Goal: Use online tool/utility

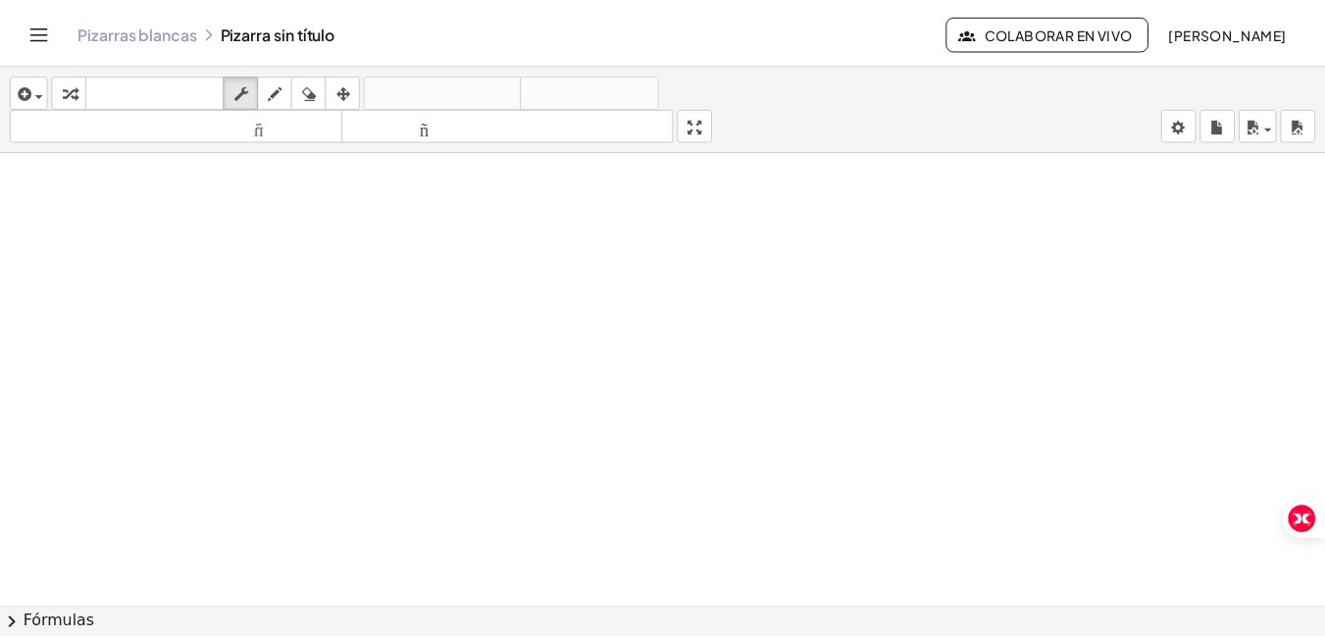
scroll to position [98, 0]
click at [31, 31] on icon "Cambiar navegación" at bounding box center [39, 32] width 17 height 12
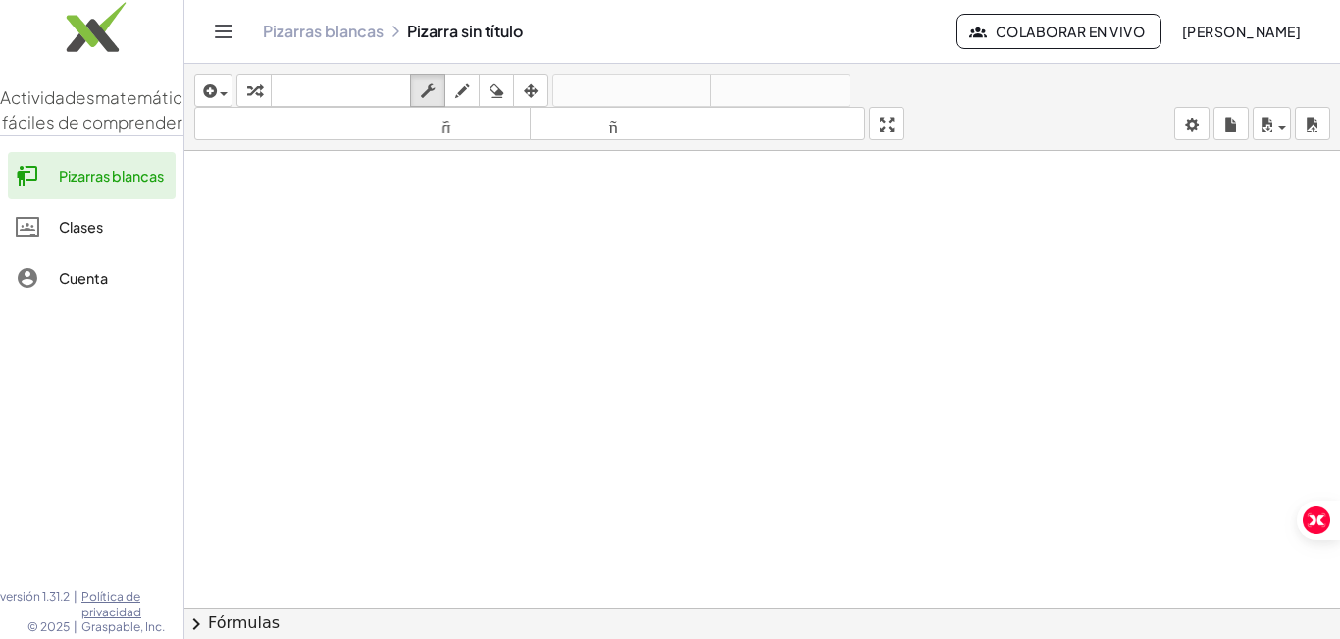
click at [372, 267] on div at bounding box center [762, 523] width 1156 height 940
click at [226, 96] on div "button" at bounding box center [213, 90] width 28 height 24
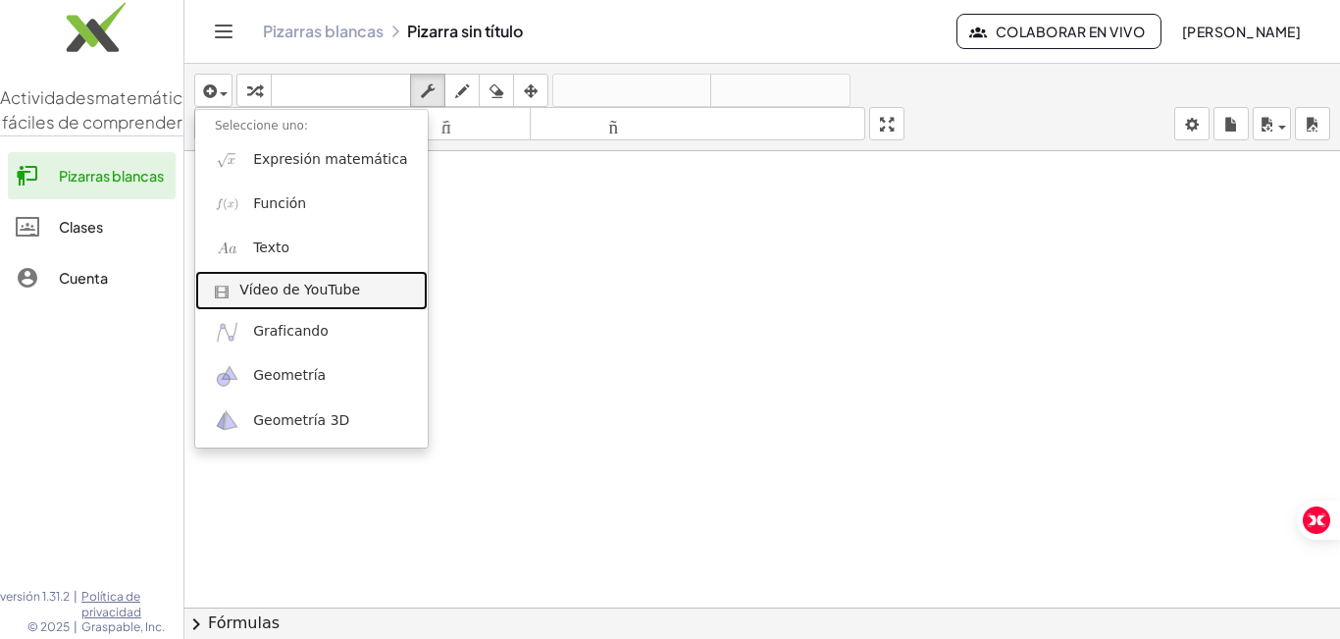
click at [284, 291] on font "Vídeo de YouTube" at bounding box center [299, 290] width 121 height 16
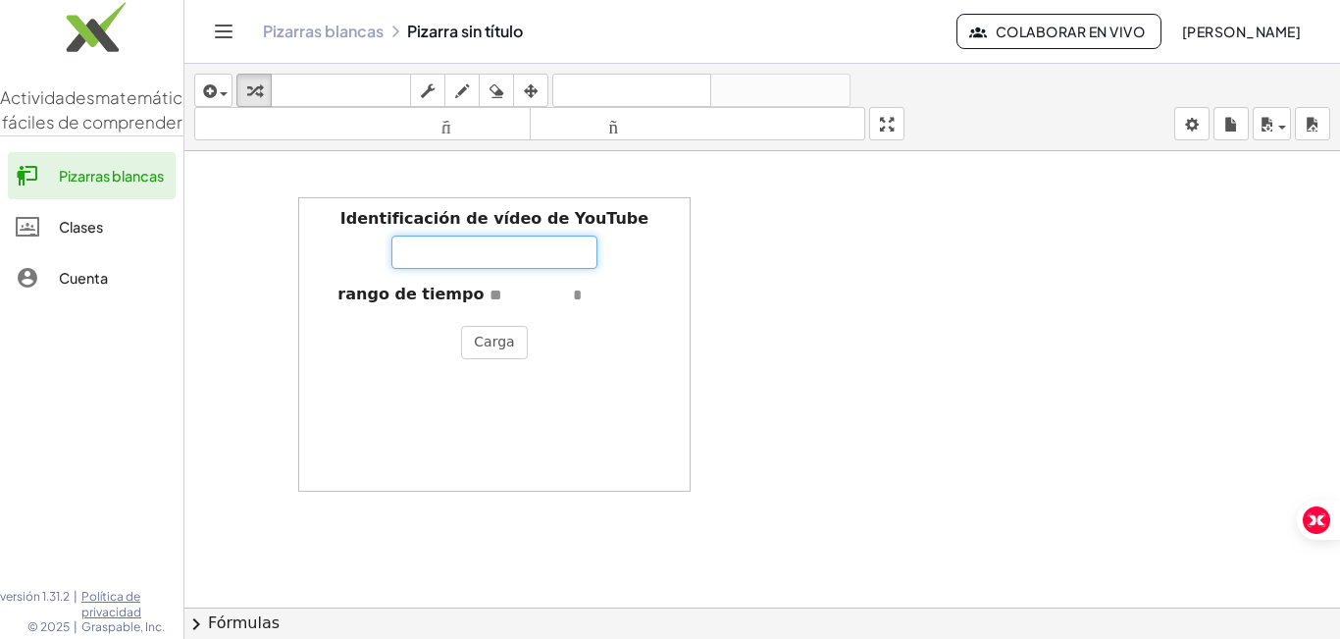
click at [423, 253] on input "Identificación de vídeo de YouTube" at bounding box center [494, 251] width 206 height 33
click at [938, 271] on div at bounding box center [762, 523] width 1156 height 940
click at [749, 270] on div at bounding box center [762, 523] width 1156 height 940
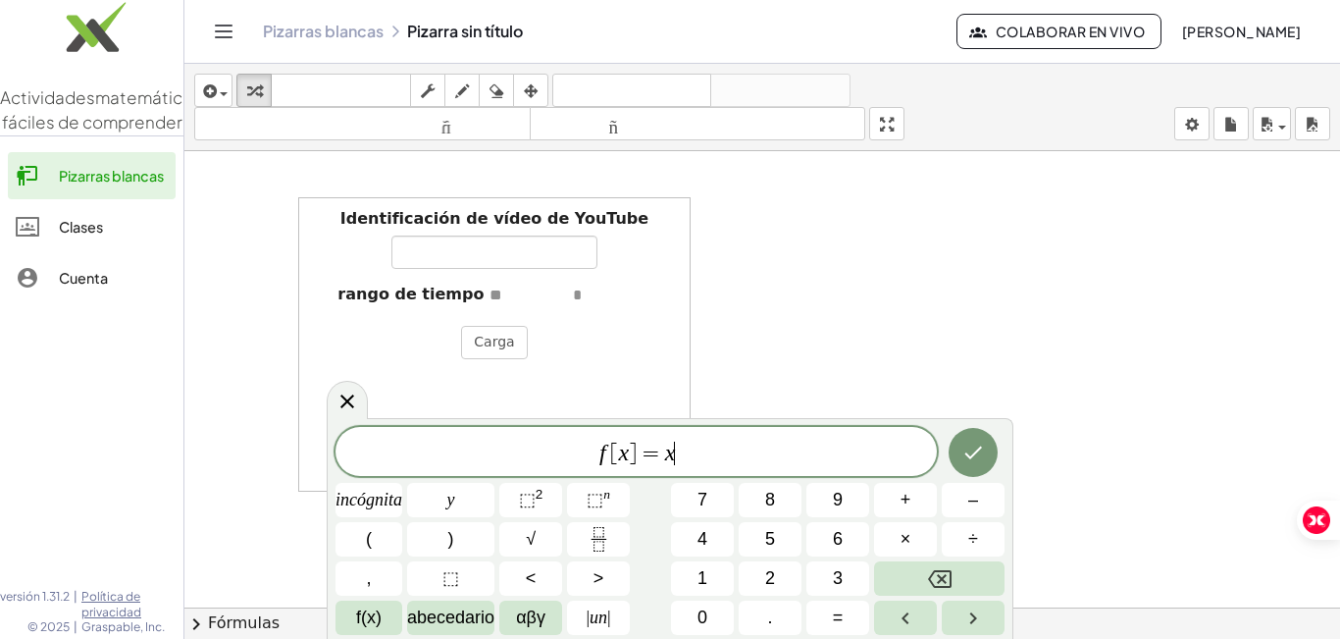
click at [842, 199] on div at bounding box center [762, 523] width 1156 height 940
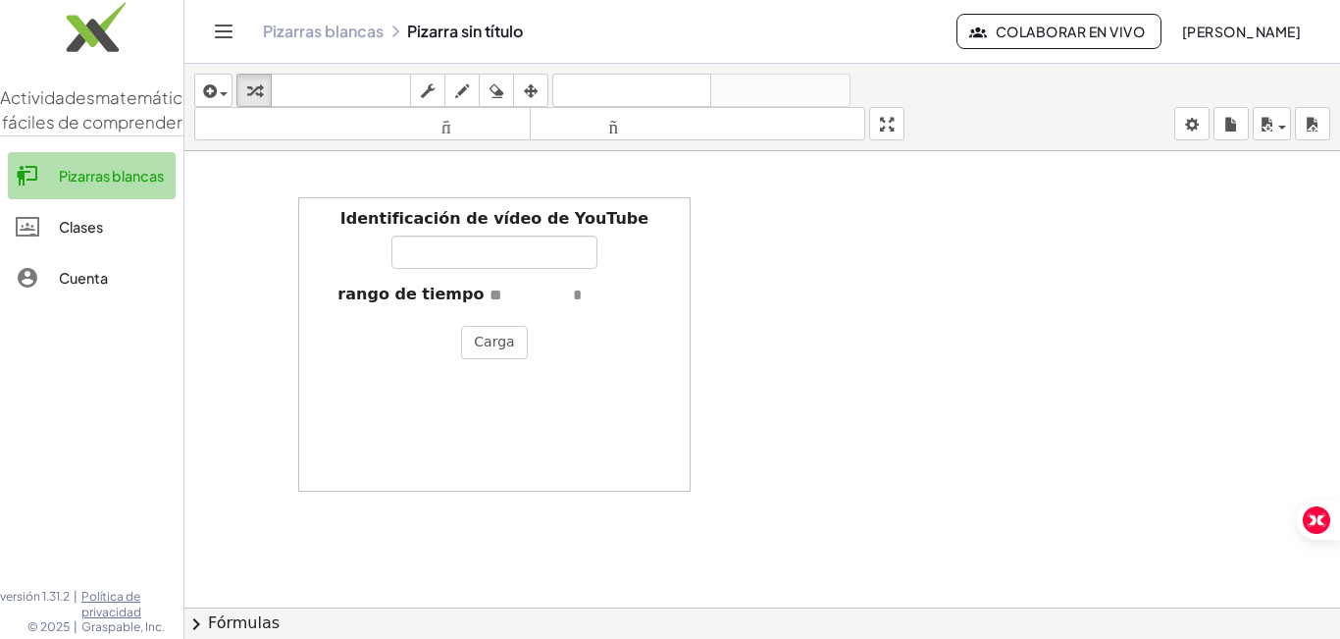
click at [112, 184] on font "Pizarras blancas" at bounding box center [111, 176] width 105 height 18
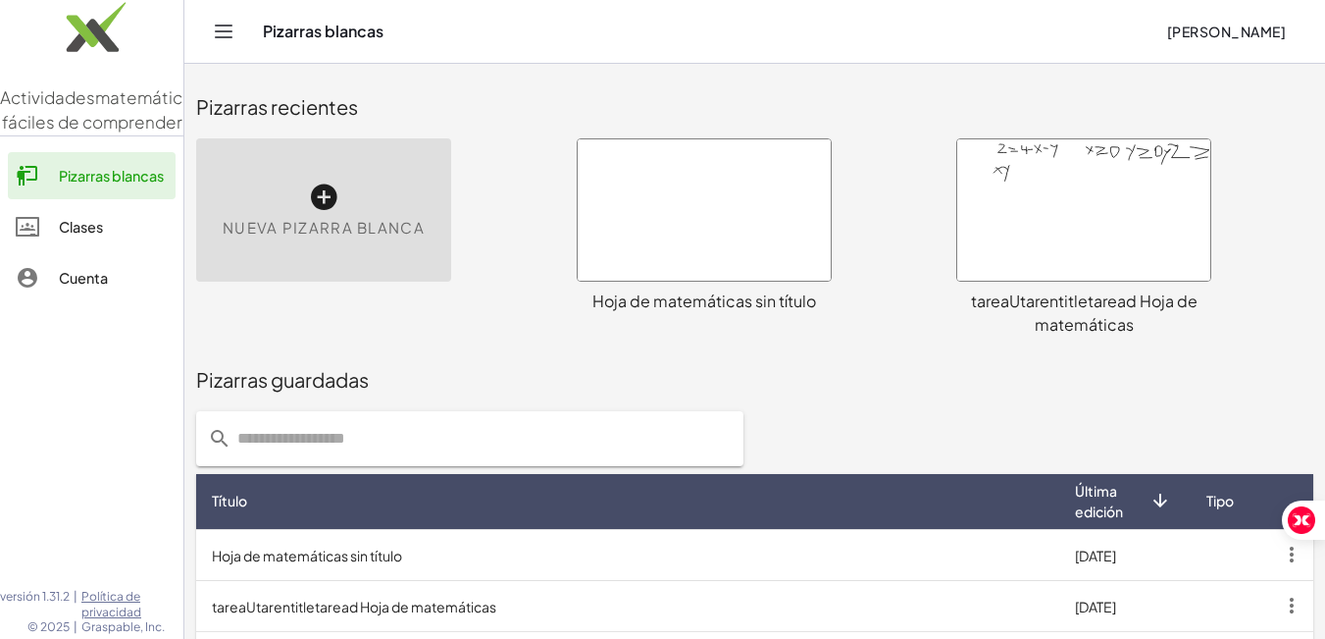
click at [1266, 34] on font "[PERSON_NAME]" at bounding box center [1226, 32] width 119 height 18
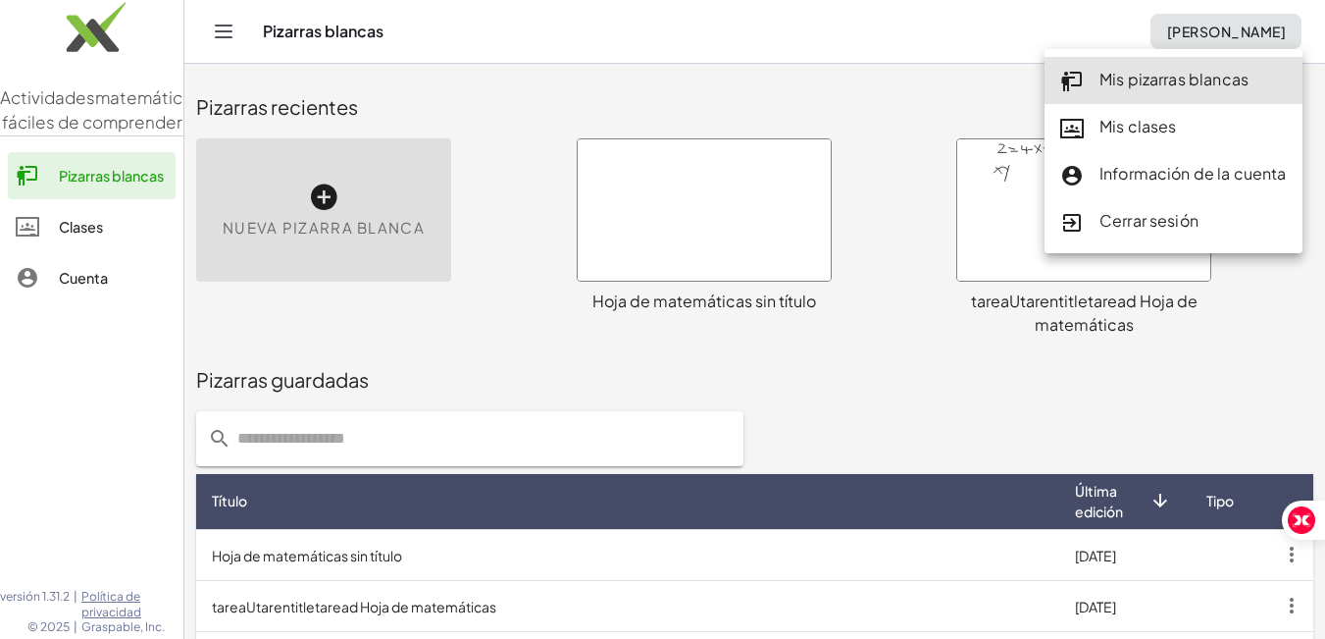
click at [847, 408] on div "Pizarras guardadas" at bounding box center [754, 379] width 1117 height 63
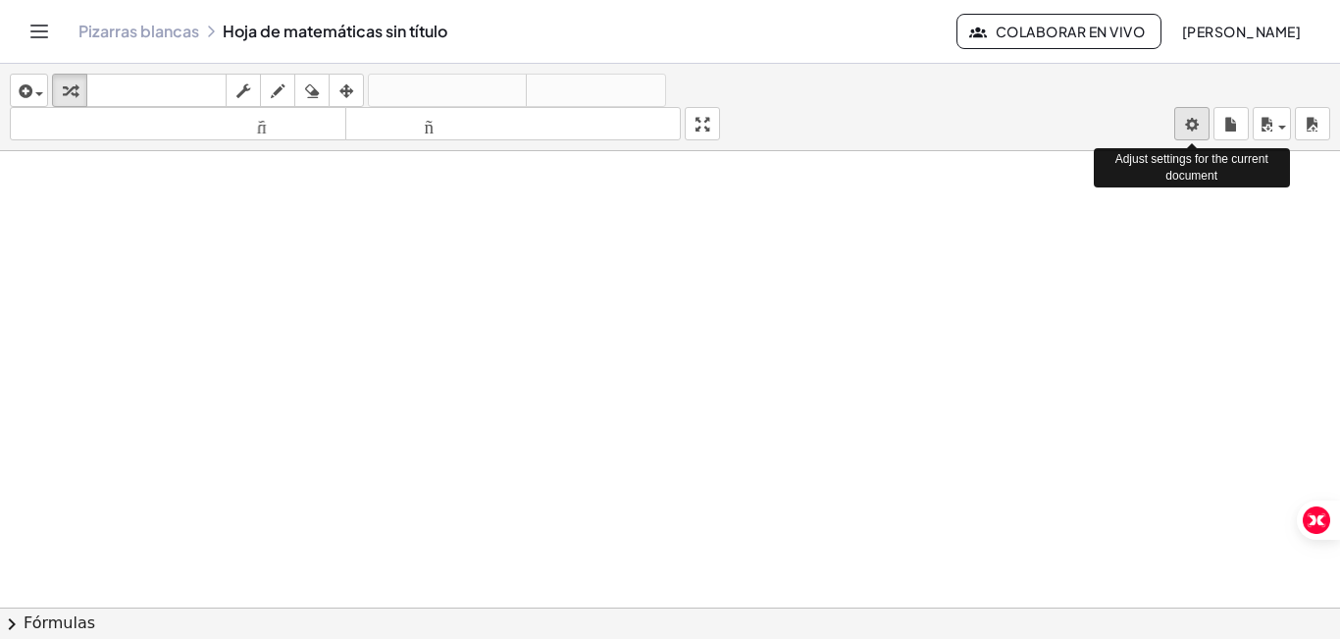
click at [1199, 132] on body "Actividades matemáticas fáciles de comprender Pizarras blancas Clases Cuenta ve…" at bounding box center [670, 319] width 1340 height 639
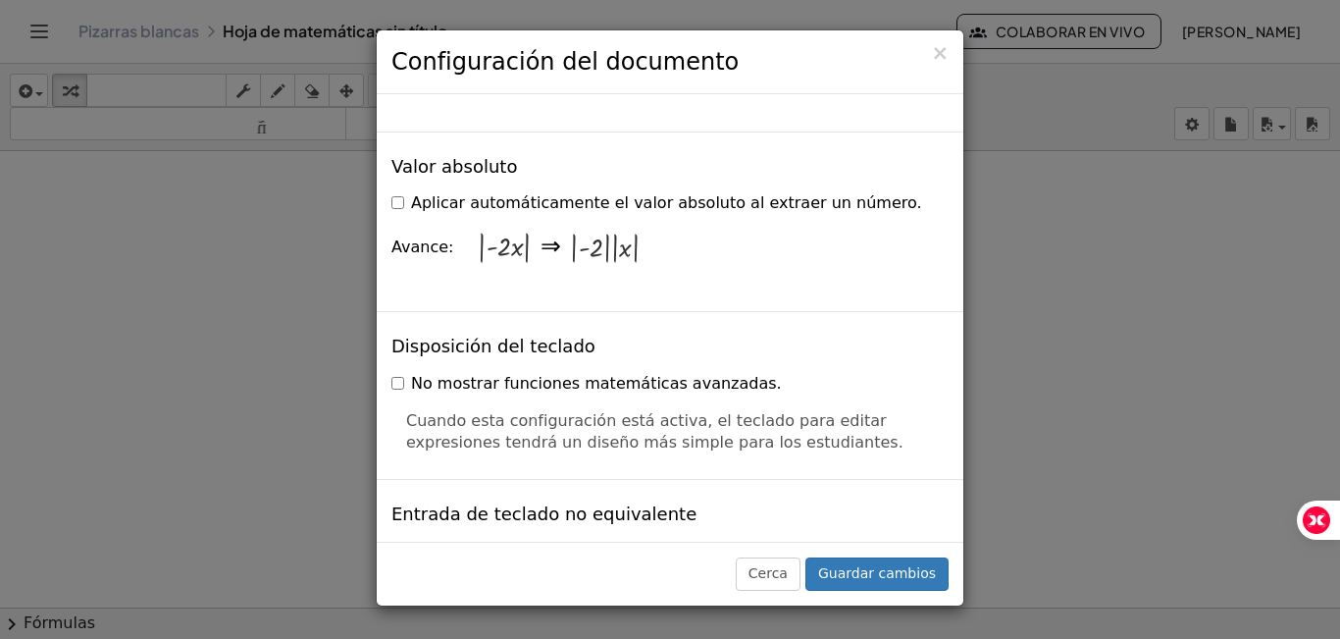
scroll to position [3899, 0]
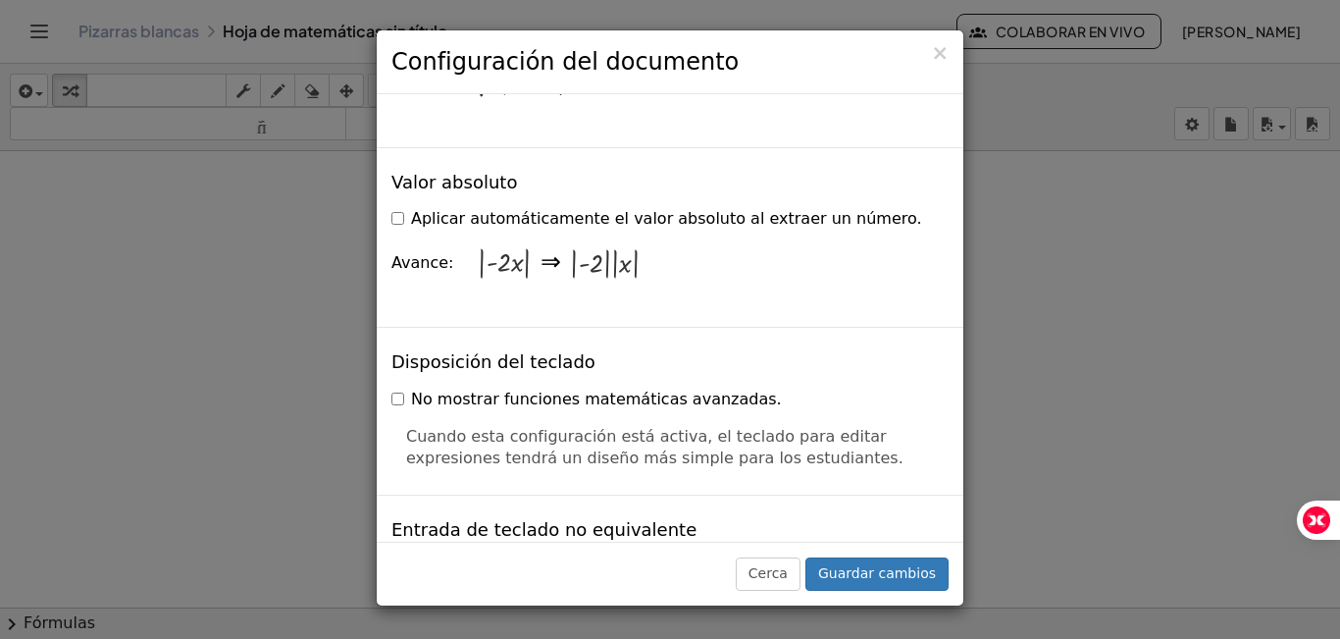
click at [1088, 233] on div "× Configuración del documento Estas configuraciones se guardan con el documento…" at bounding box center [670, 319] width 1340 height 639
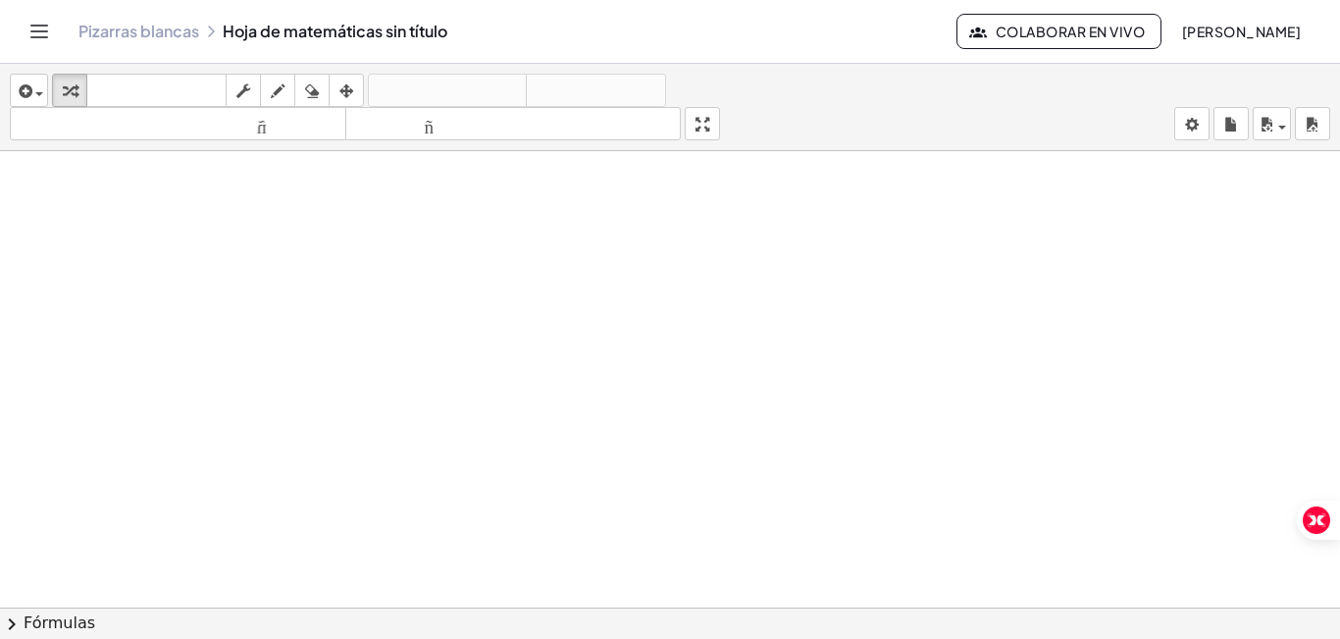
click at [46, 34] on icon "Cambiar navegación" at bounding box center [39, 32] width 24 height 24
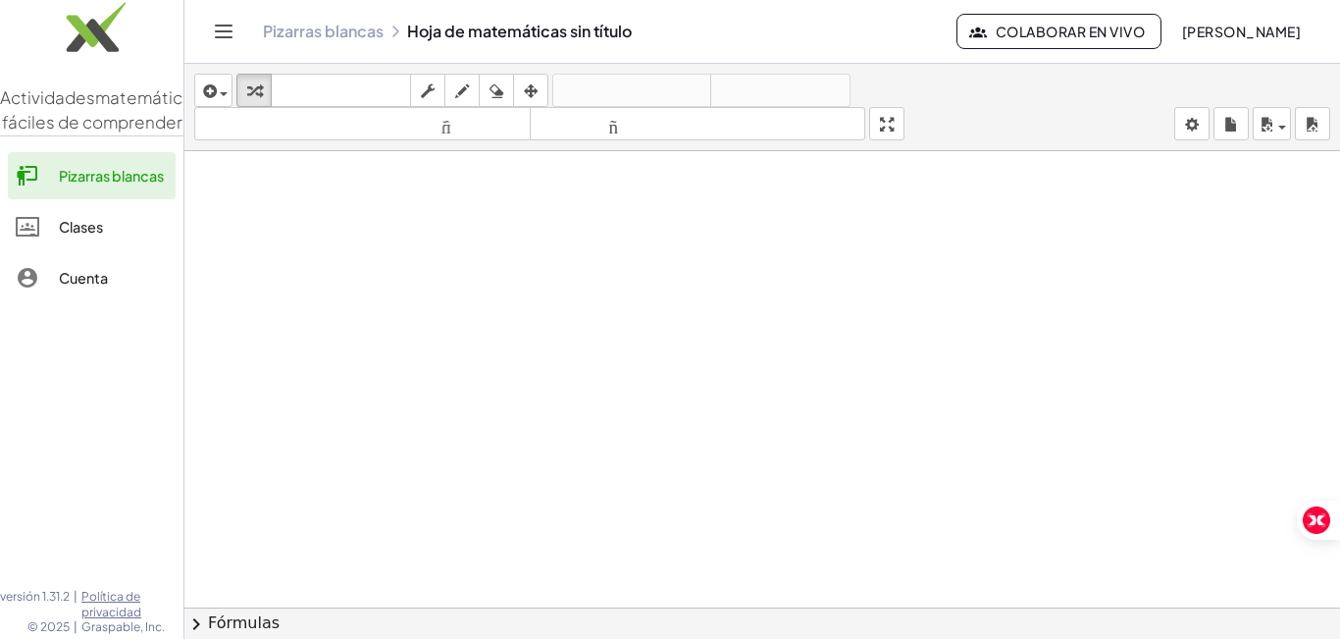
click at [96, 235] on font "Clases" at bounding box center [81, 227] width 44 height 18
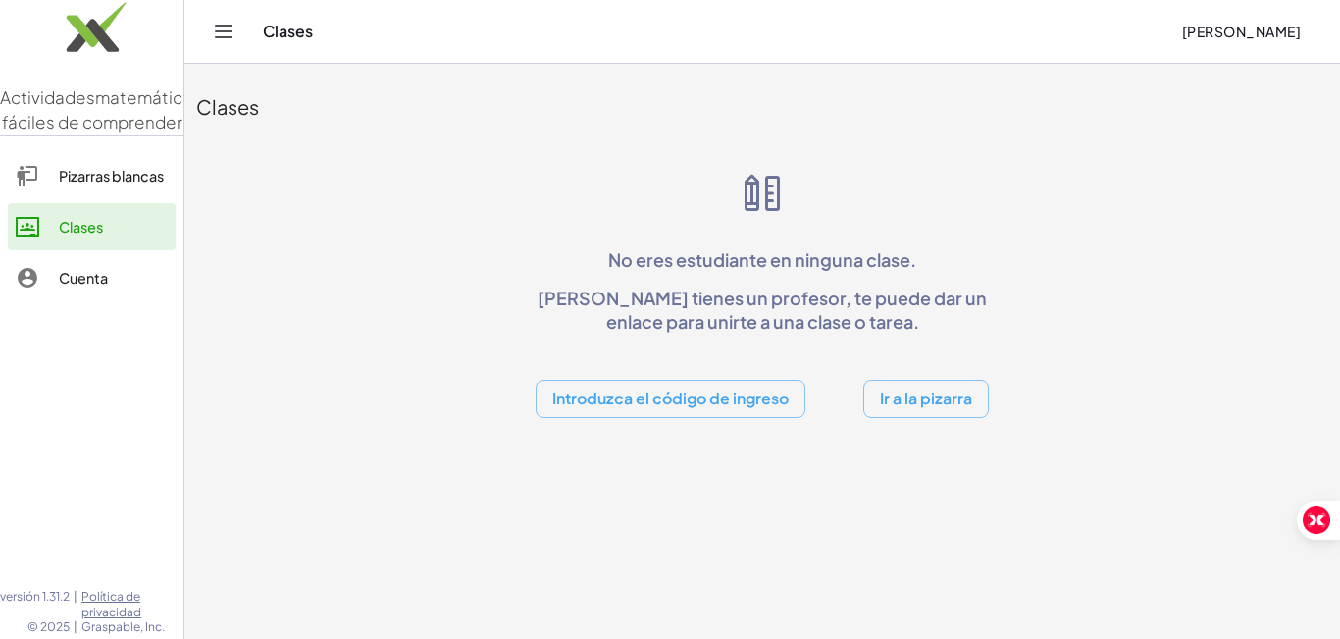
click at [404, 277] on div "Clases No eres estudiante en ninguna clase. Si tienes un profesor, te puede dar…" at bounding box center [762, 247] width 1156 height 366
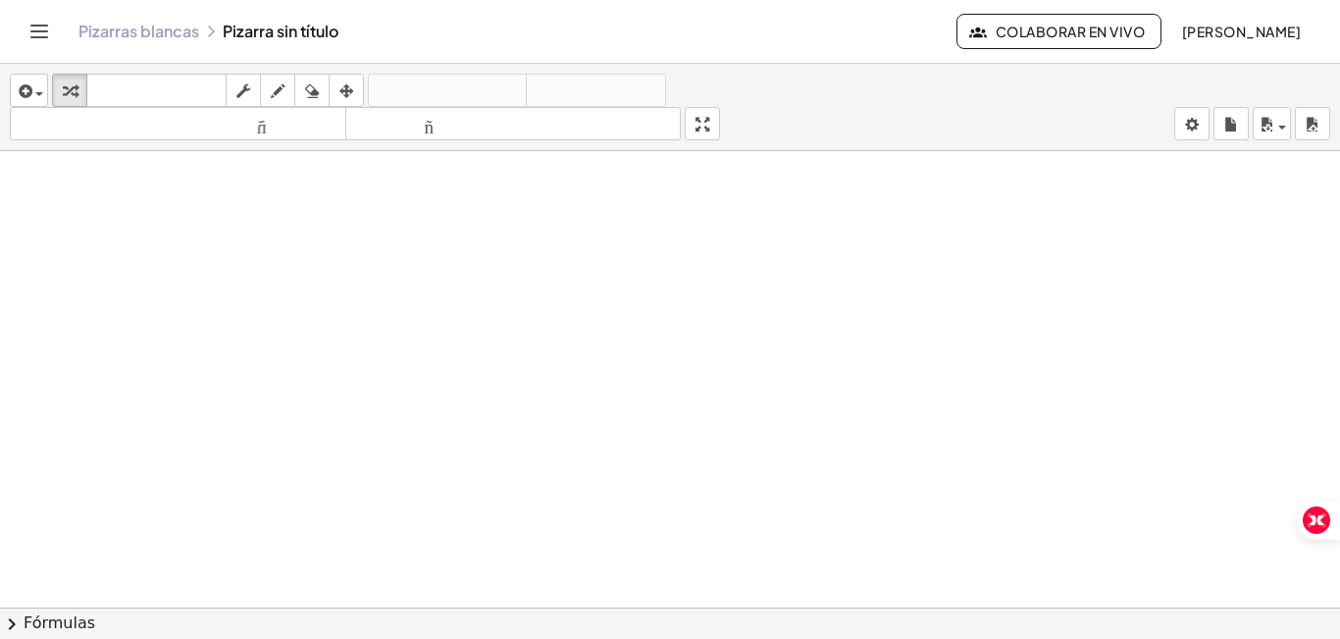
click at [211, 26] on icon at bounding box center [211, 32] width 16 height 16
click at [43, 27] on icon "Cambiar navegación" at bounding box center [39, 32] width 24 height 24
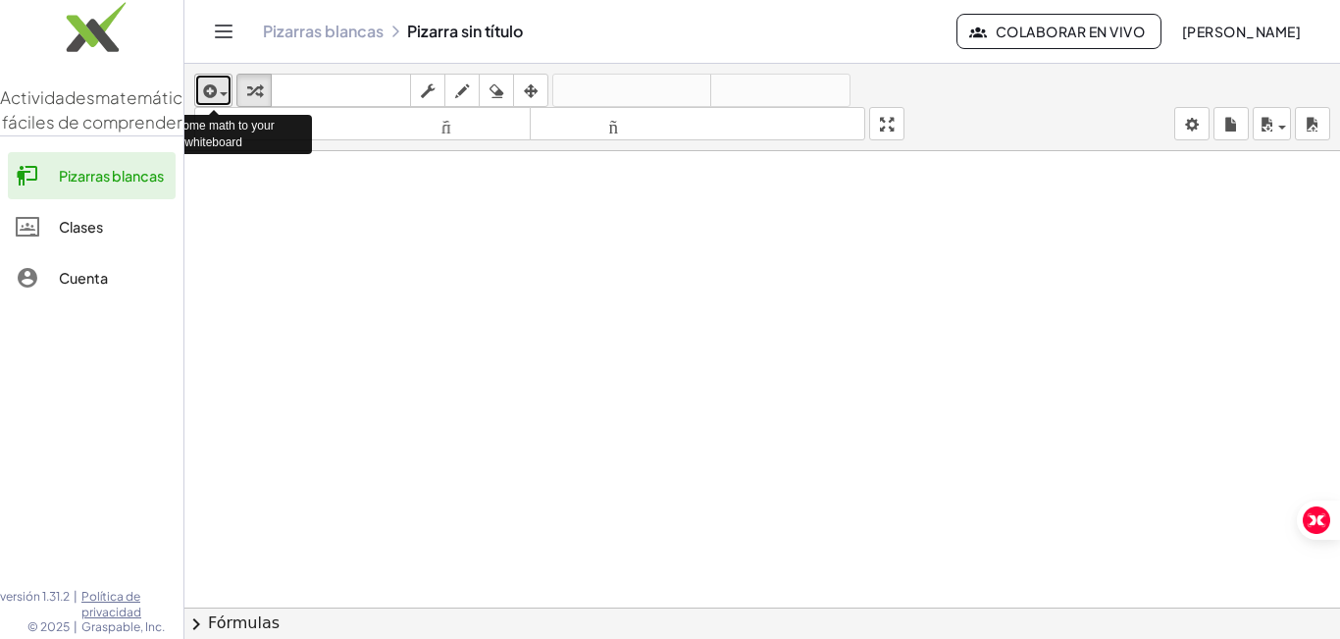
click at [224, 91] on div "button" at bounding box center [213, 90] width 28 height 24
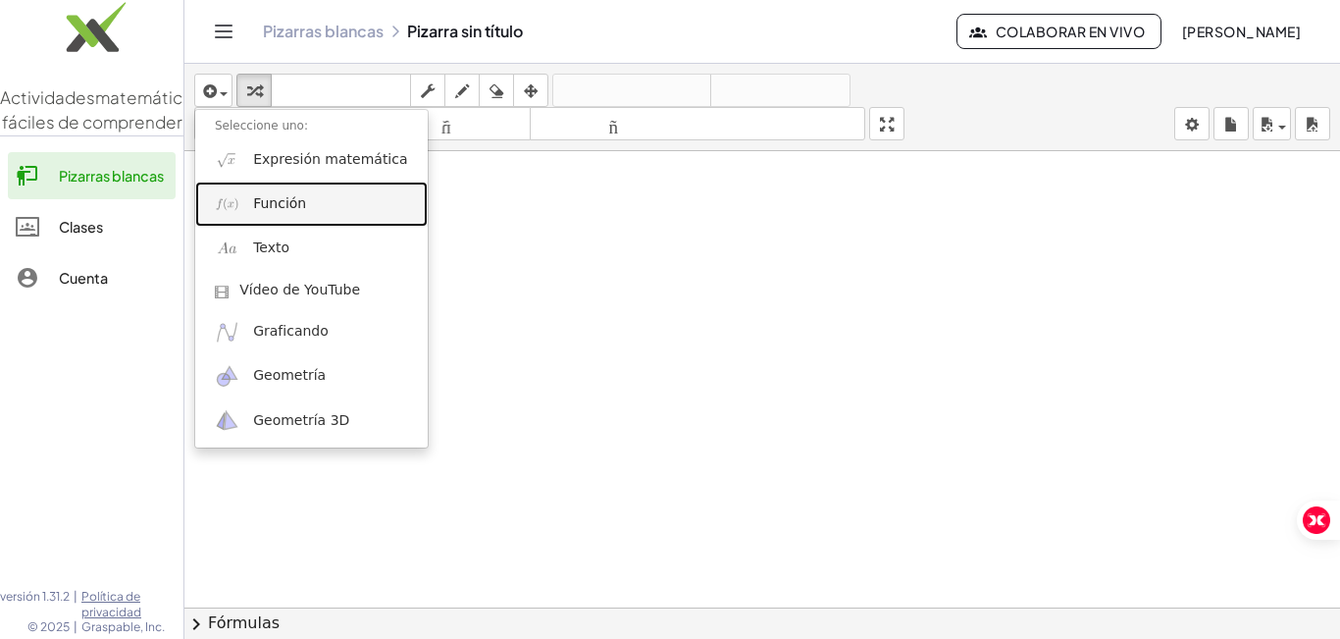
click at [270, 208] on font "Función" at bounding box center [279, 203] width 53 height 16
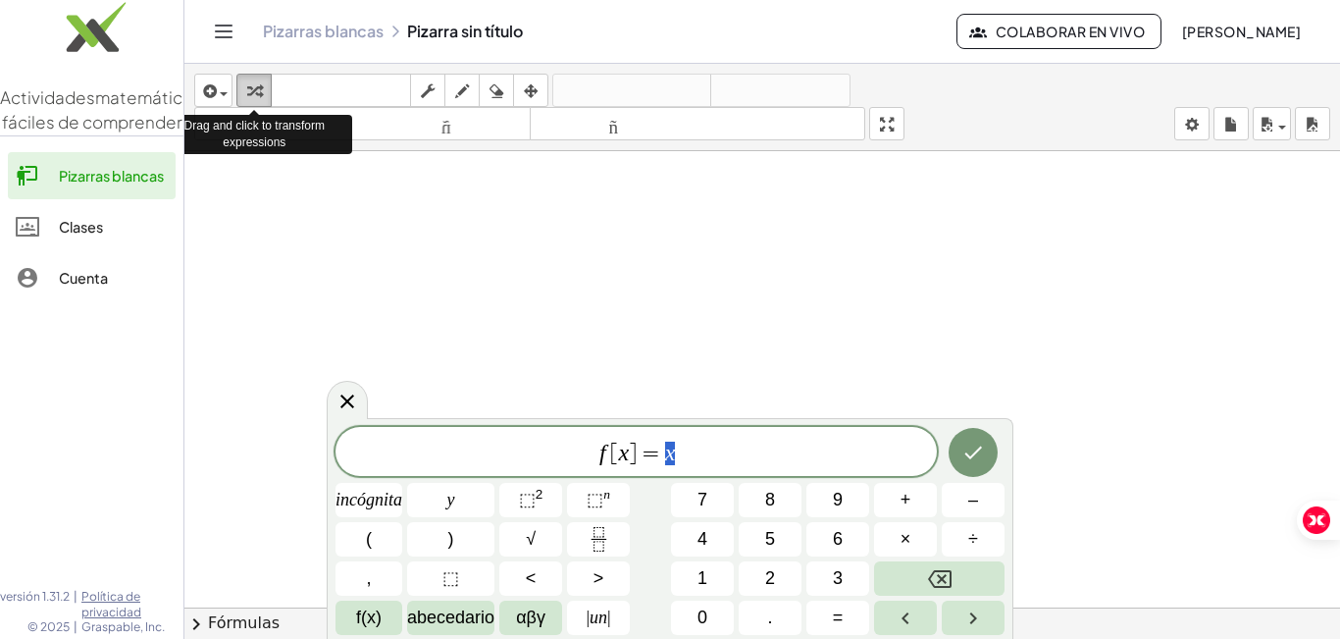
click at [257, 92] on icon "button" at bounding box center [254, 91] width 14 height 24
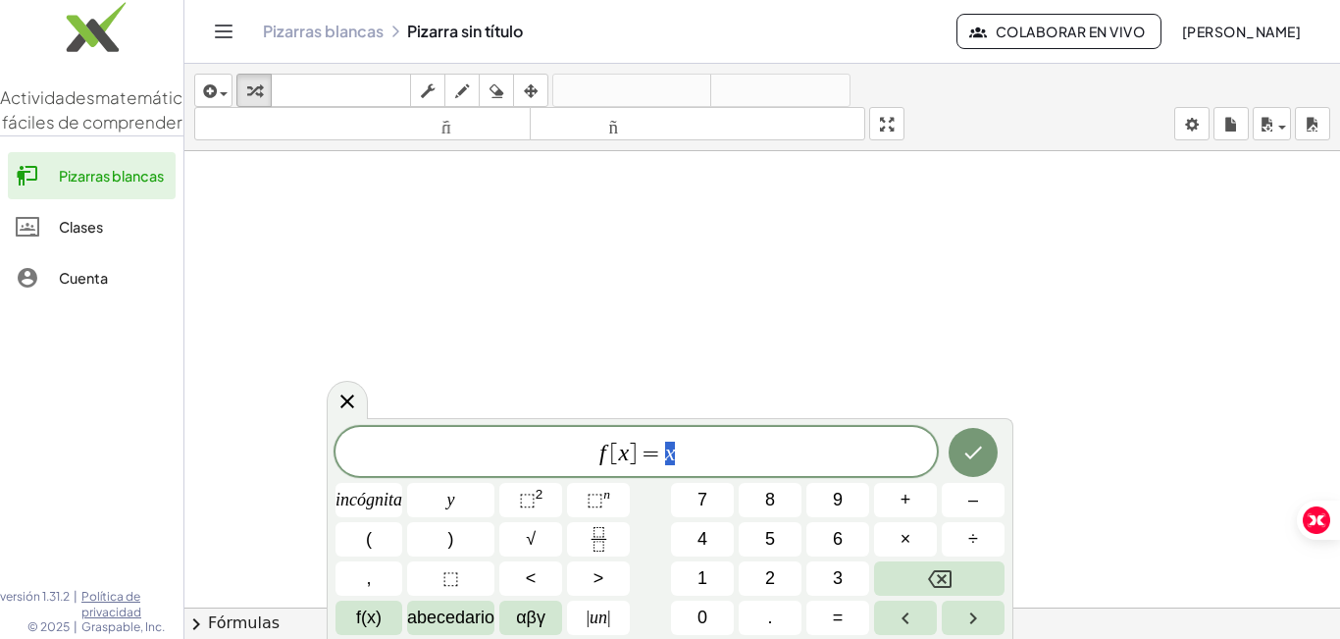
click at [459, 259] on div at bounding box center [762, 621] width 1156 height 940
